Goal: Task Accomplishment & Management: Complete application form

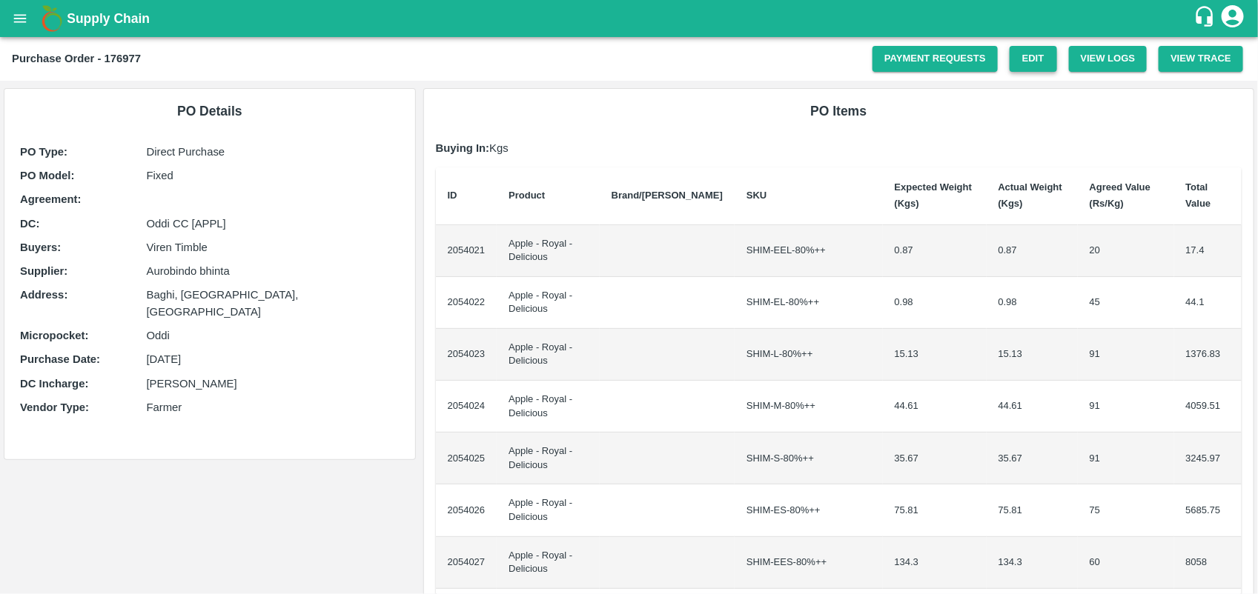
click at [1012, 50] on link "Edit" at bounding box center [1032, 59] width 47 height 26
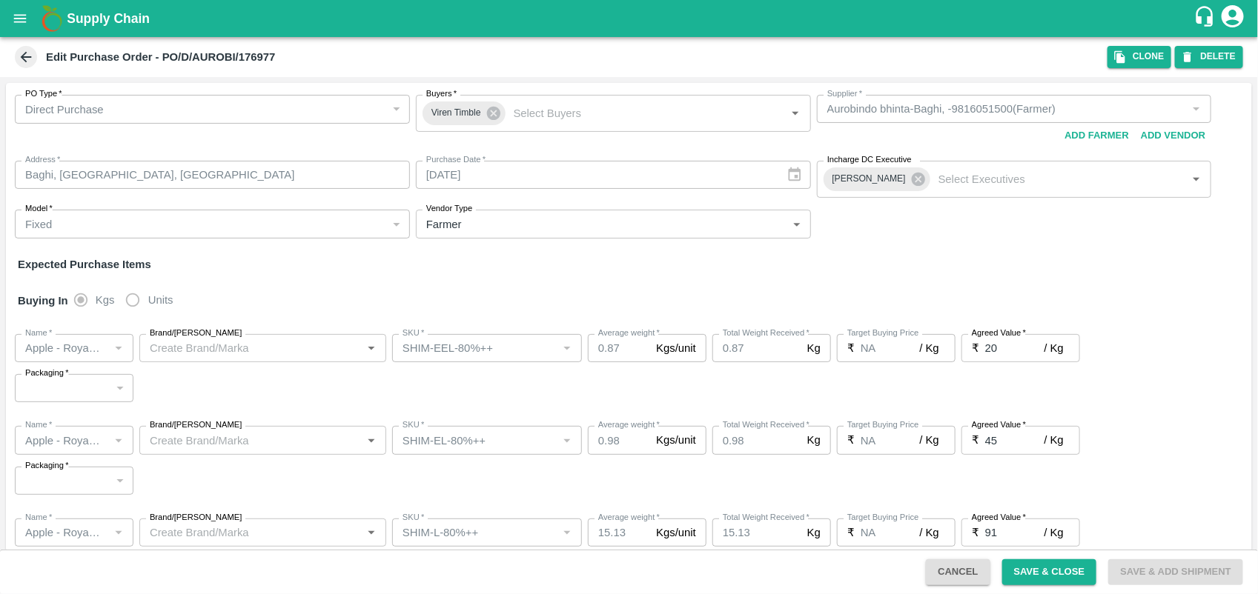
type input "Aurobindo bhinta-Baghi, -9816051500(Farmer)"
type input "Apple - Royal - Delicious"
type input "SHIM-EEL-80%++"
type input "NA"
type input "Apple - Royal - Delicious"
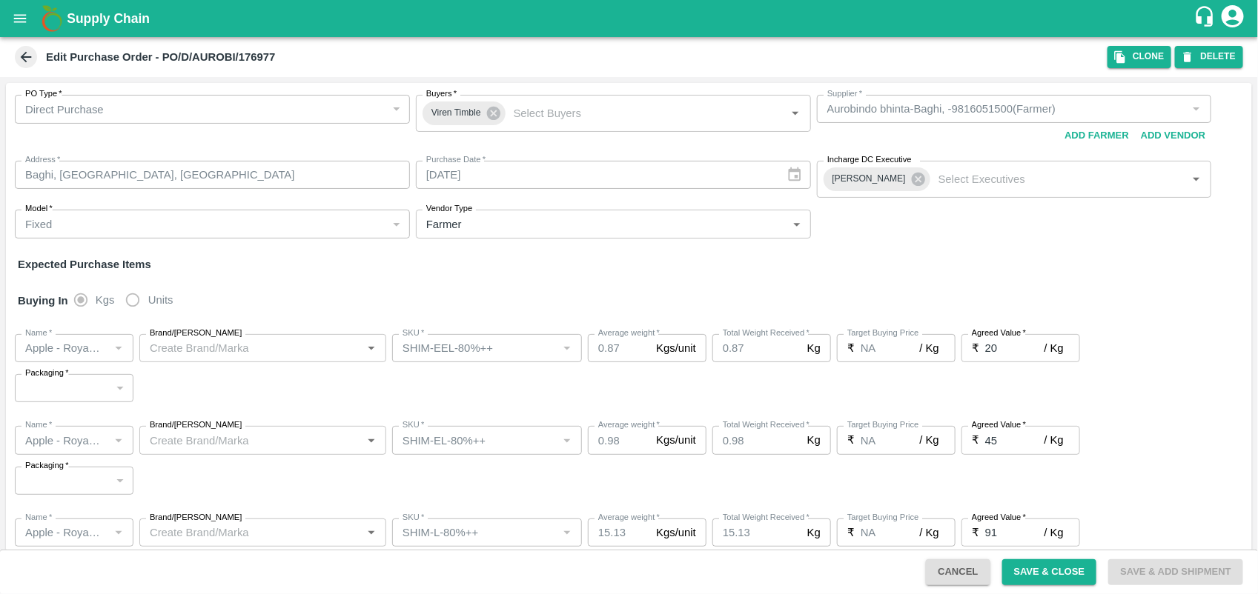
type input "SHIM-EL-80%++"
type input "NA"
type input "Apple - Royal - Delicious"
type input "SHIM-L-80%++"
type input "NA"
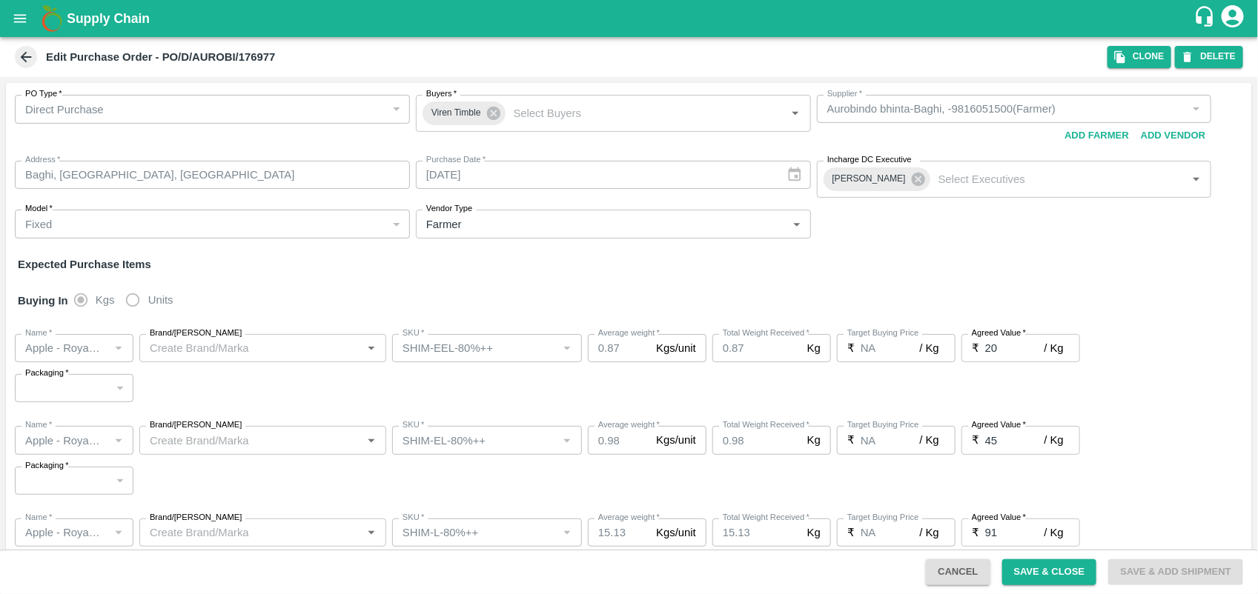
type input "Apple - Royal - Delicious"
type input "SHIM-M-80%++"
type input "NA"
type input "Apple - Royal - Delicious"
type input "SHIM-S-80%++"
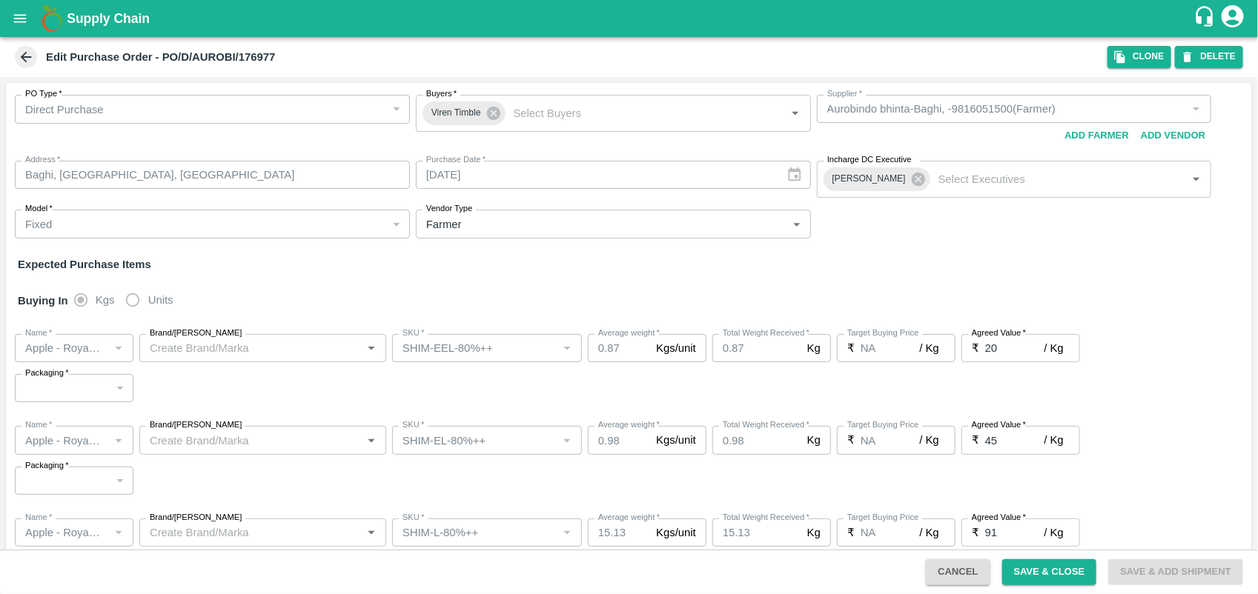
type input "NA"
type input "Apple - Royal - Delicious"
type input "SHIM-ES-80%++"
type input "NA"
type input "Apple - Royal - Delicious"
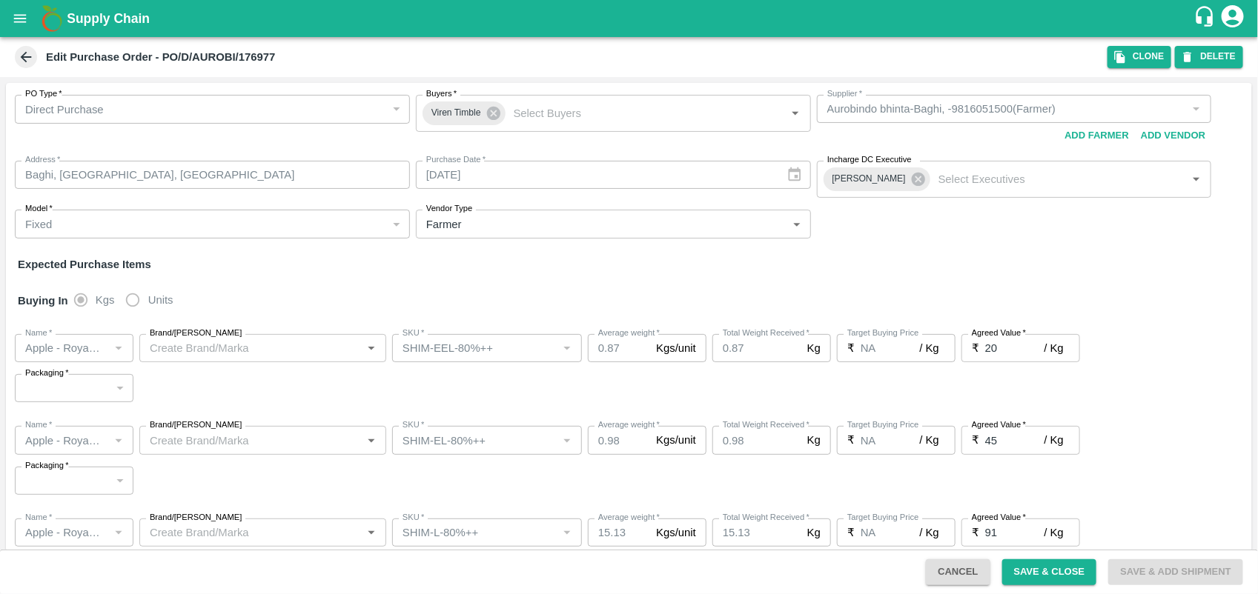
type input "SHIM-EES-80%++"
type input "NA"
type input "Apple - Royal - Delicious"
type input "[PERSON_NAME]-80%++"
type input "NA"
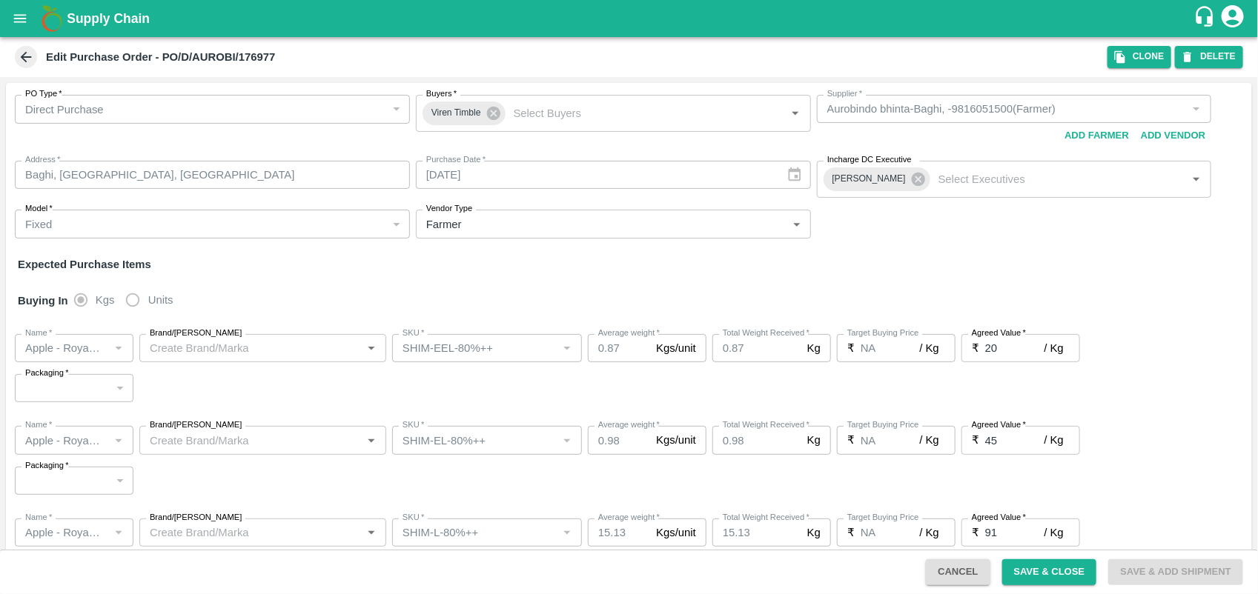
type input "Apple - Royal - Delicious"
type input "SHIM-US-80%++"
type input "NA"
type input "Apple - Royal - Delicious"
type input "SHIM-EEL-60%-80%"
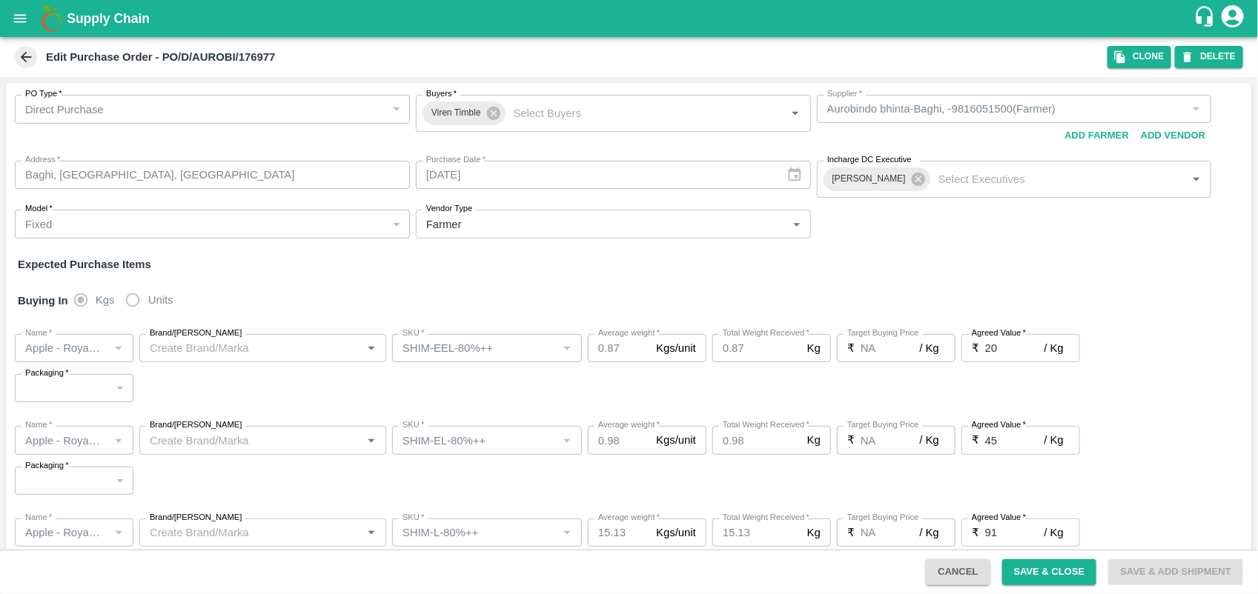
type input "NA"
type input "Apple - Royal - Delicious"
type input "SHIM-EL-60%-80%"
type input "NA"
type input "Apple - Royal - Delicious"
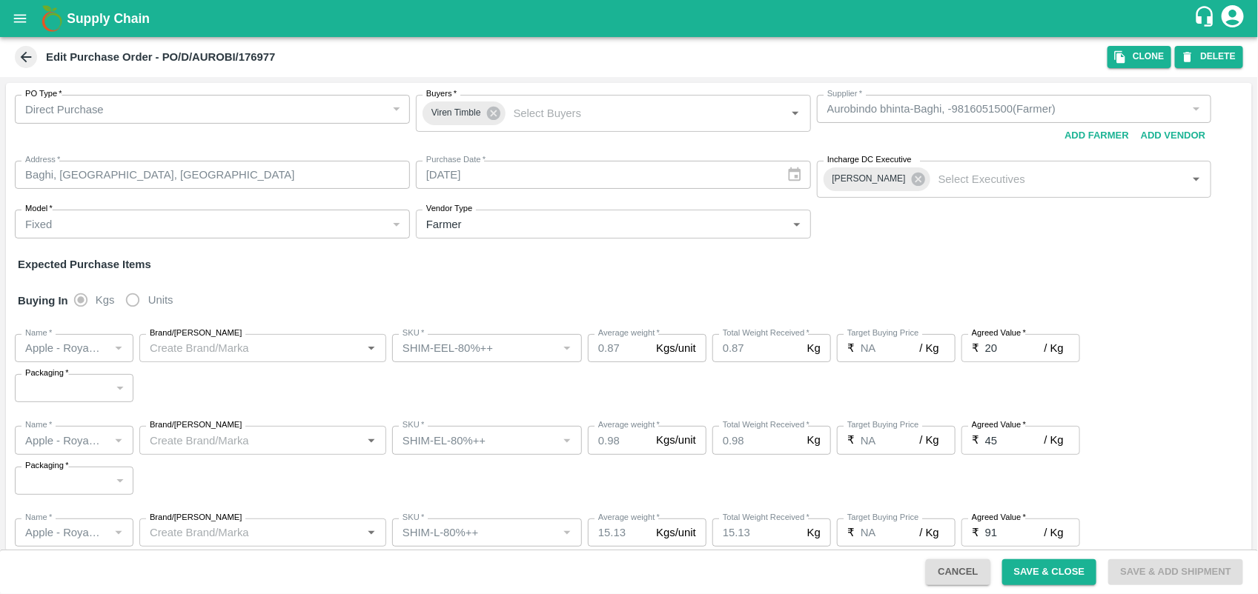
type input "SHIM-L-60%-80%"
type input "NA"
type input "Apple - Royal - Delicious"
type input "SHIM-M-60%-80%"
type input "NA"
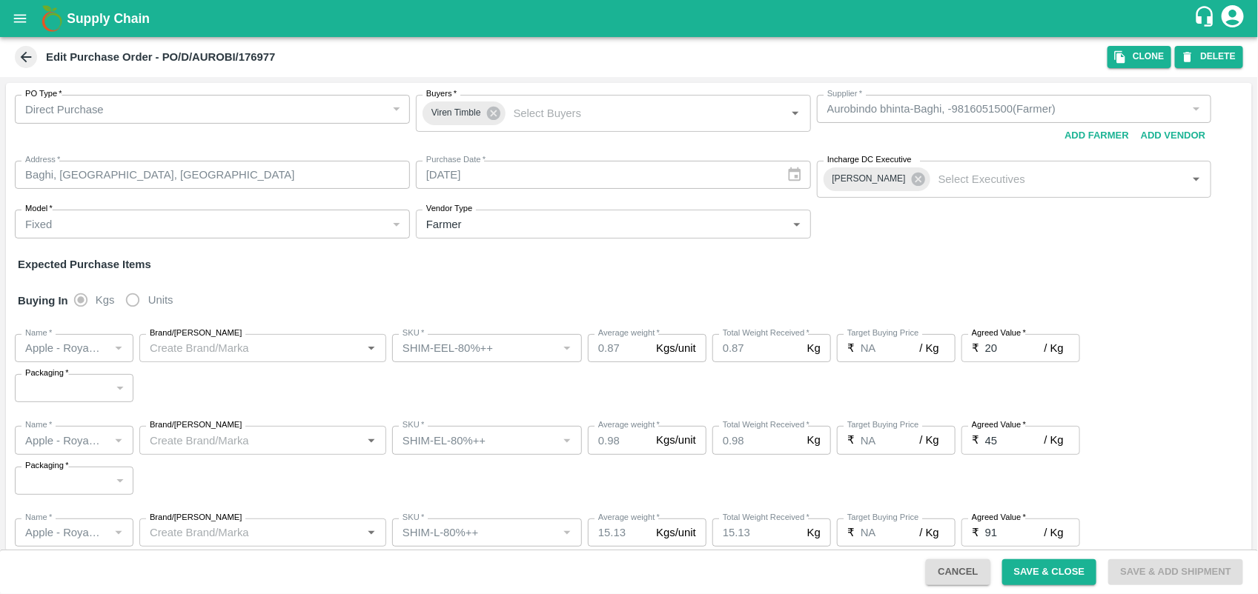
type input "Apple - Royal - Delicious"
type input "SHIM-S-60%-80%"
type input "NA"
type input "Apple - Royal - Delicious"
type input "SHIM-ES-60%-80%"
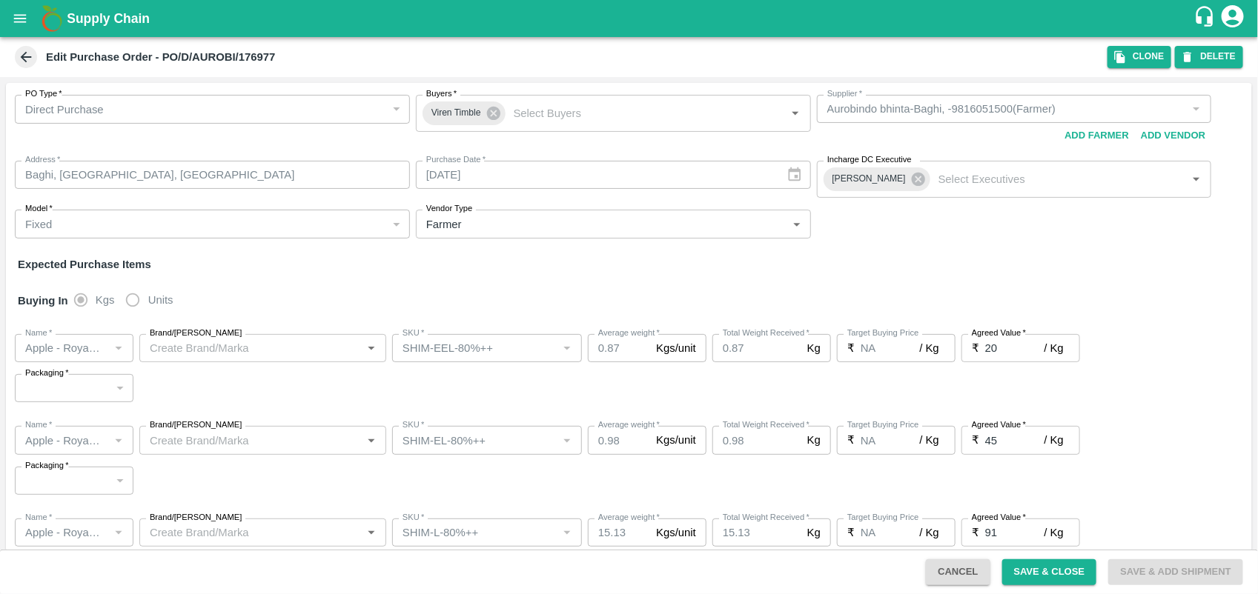
type input "NA"
type input "Apple - Royal - Delicious"
type input "SHIM-EES-60%-80%"
type input "NA"
type input "Apple - Royal - Delicious"
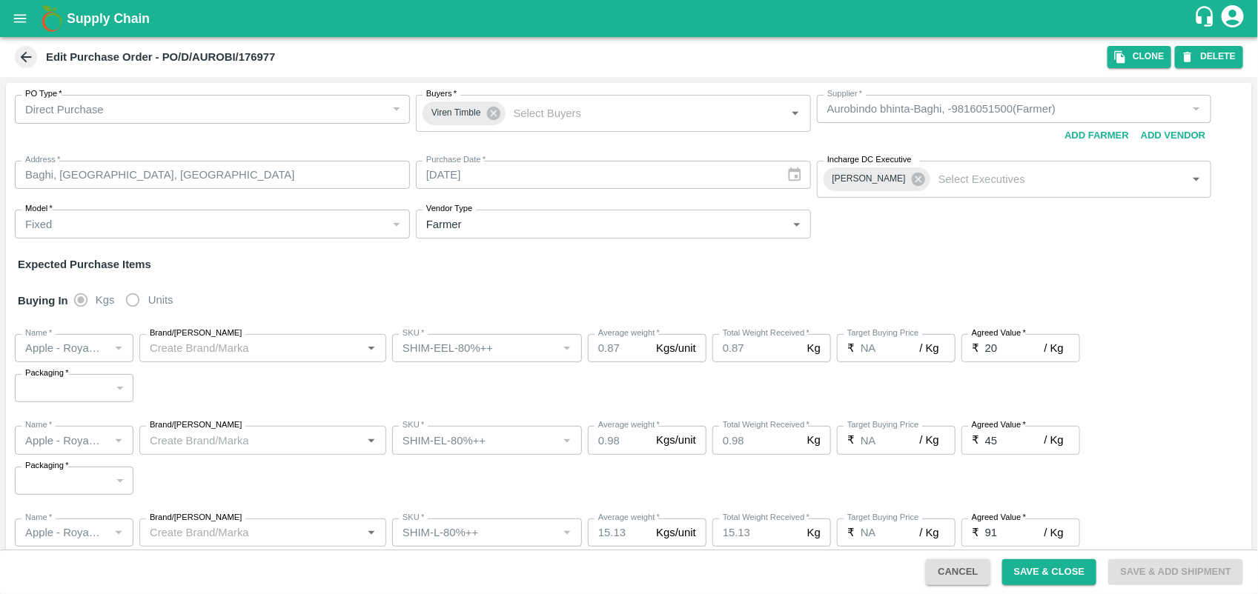
type input "[PERSON_NAME]-60%-80%"
type input "NA"
type input "Apple - Royal - Delicious"
type input "SHIM-US-60%-80%"
type input "NA"
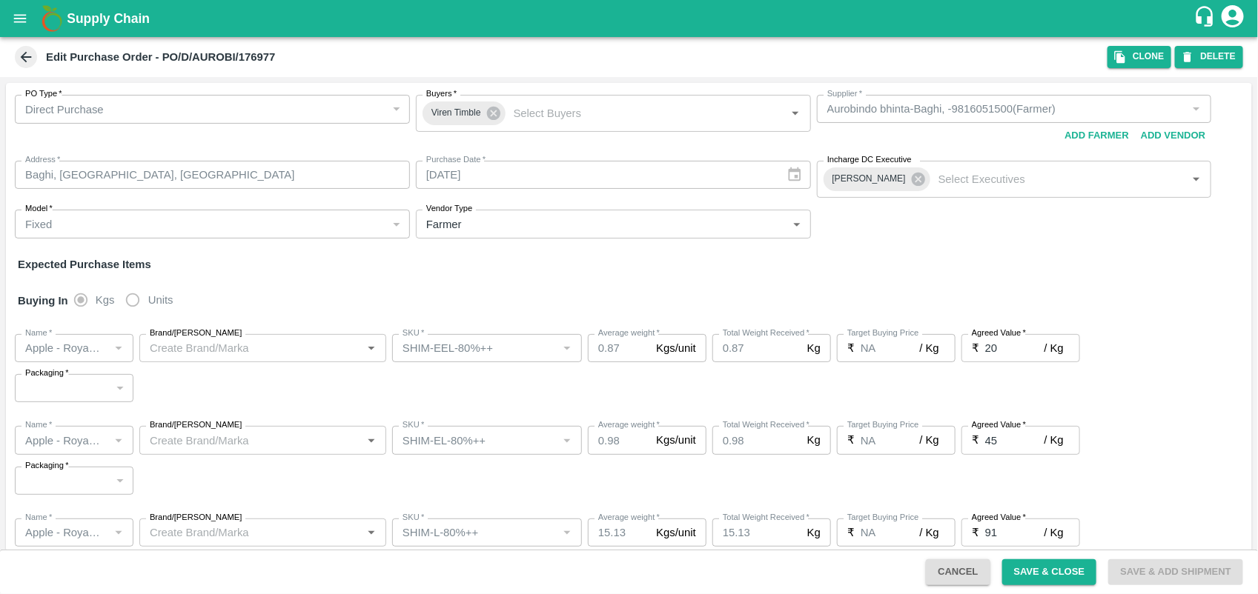
type input "Apple - Royal - Delicious"
type input "SHIM-L-60%--"
type input "NA"
type input "Apple - Royal - Delicious"
type input "SHIM-M-60%--"
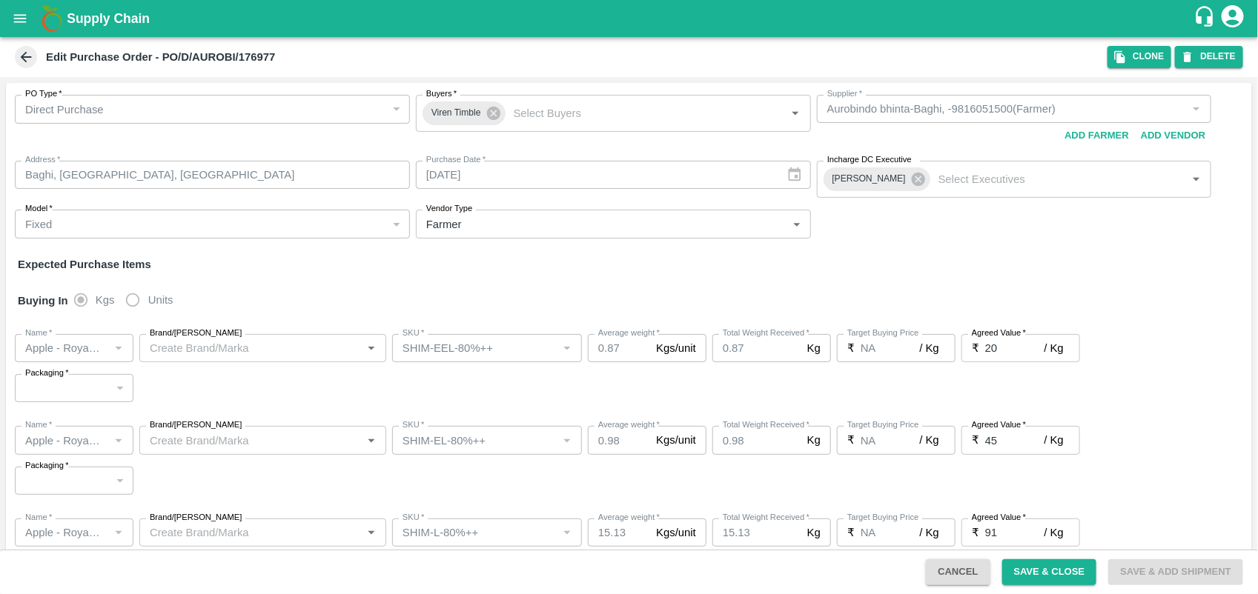
type input "NA"
type input "Apple - Royal - Delicious"
type input "SHIM-S-60%--"
type input "NA"
type input "Apple - Royal - Delicious"
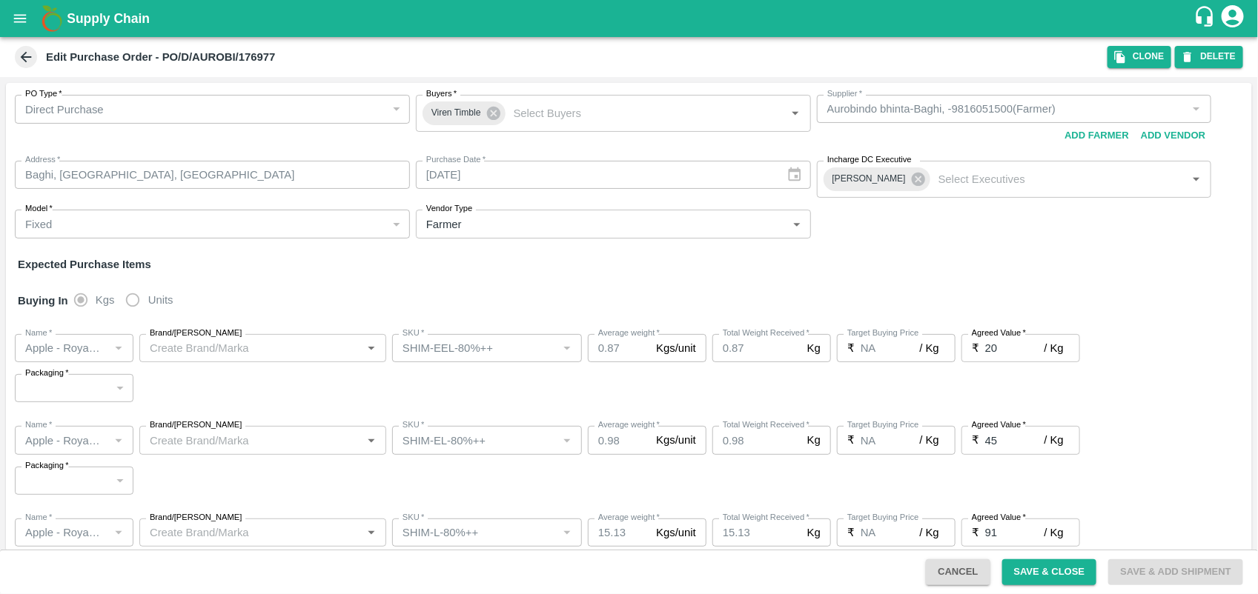
type input "SHIM-ES-60%--"
type input "NA"
type input "Apple - Royal - Delicious"
type input "SHIM-EES-60%--"
type input "NA"
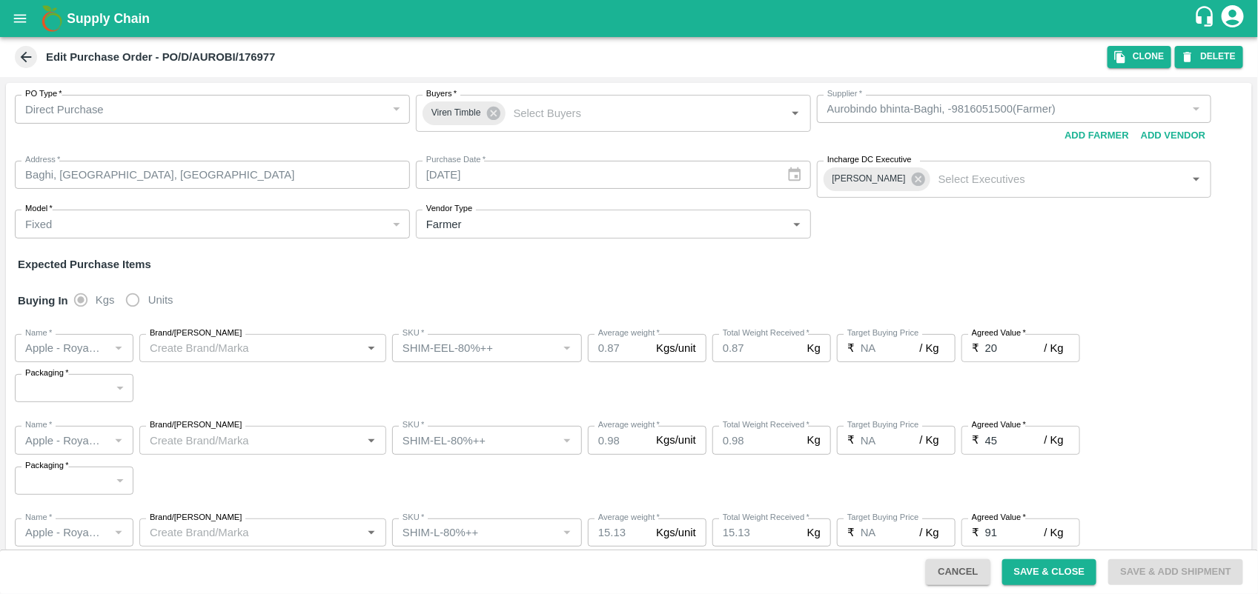
type input "Apple - Royal - Delicious"
type input "[PERSON_NAME]-60%--"
type input "NA"
type input "Apple - Royal - Delicious"
type input "SHIM-US-60%--"
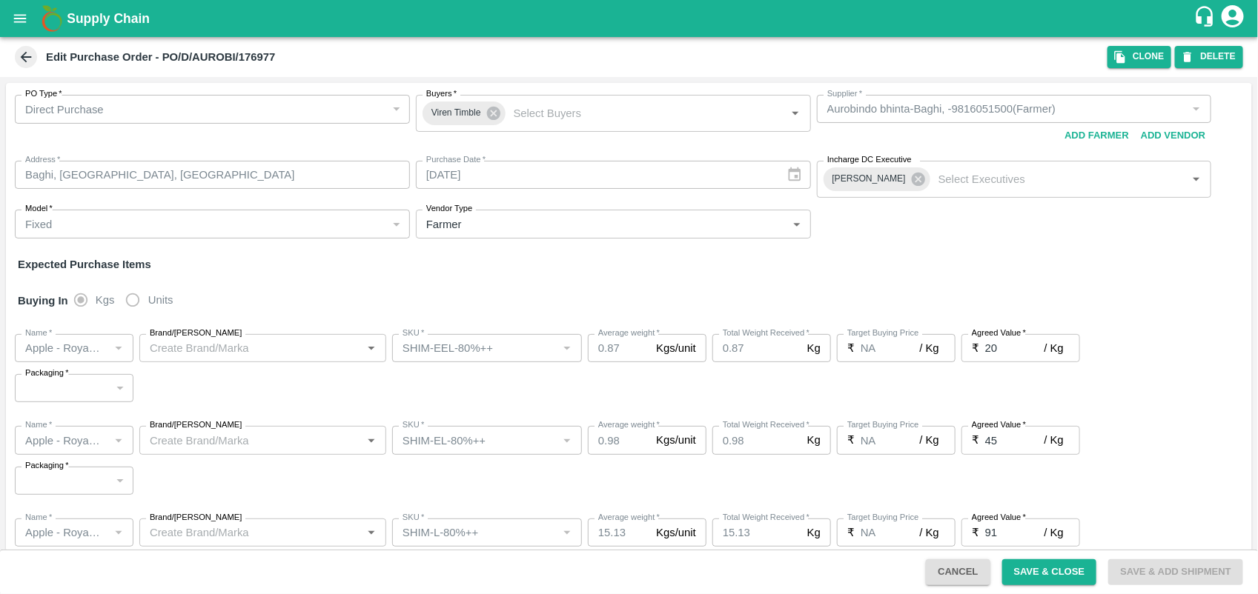
type input "NA"
type input "Apple - Royal - Delicious"
type input "SHIM-ALL-ROL"
type input "NA"
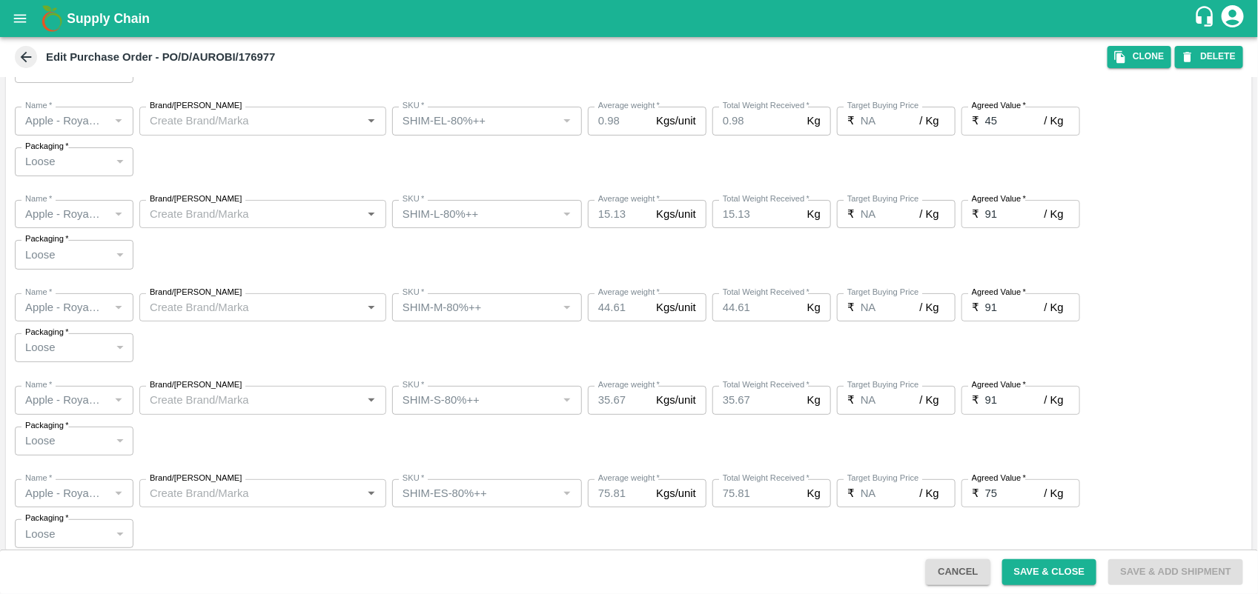
click at [1010, 313] on input "91" at bounding box center [1014, 307] width 59 height 28
click at [1080, 382] on div "Name   * Name   * Brand/Marka Brand/Marka SKU   * SKU   * Average weight   * 35…" at bounding box center [629, 420] width 1246 height 93
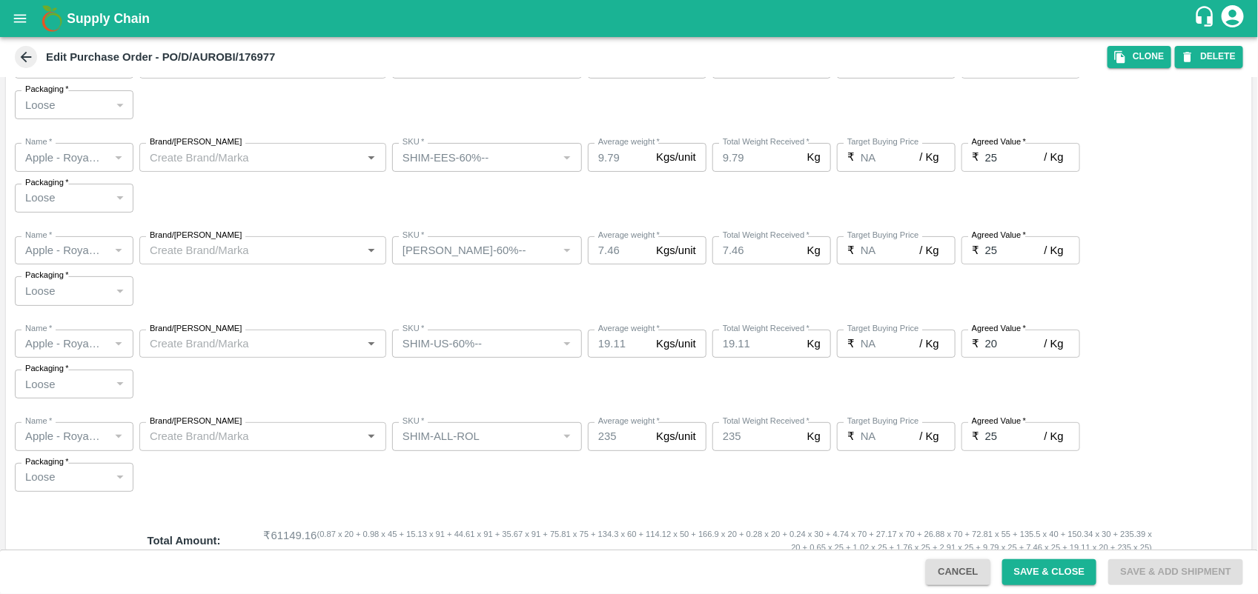
scroll to position [2302, 0]
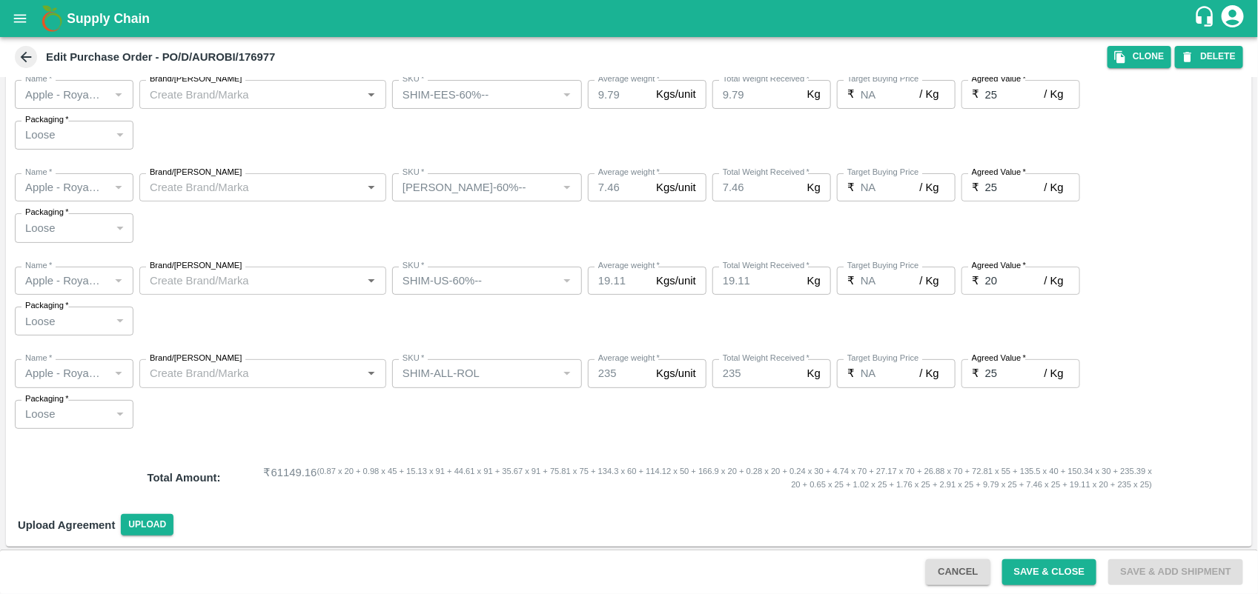
click at [965, 582] on button "Cancel" at bounding box center [958, 572] width 64 height 26
